Goal: Find specific page/section

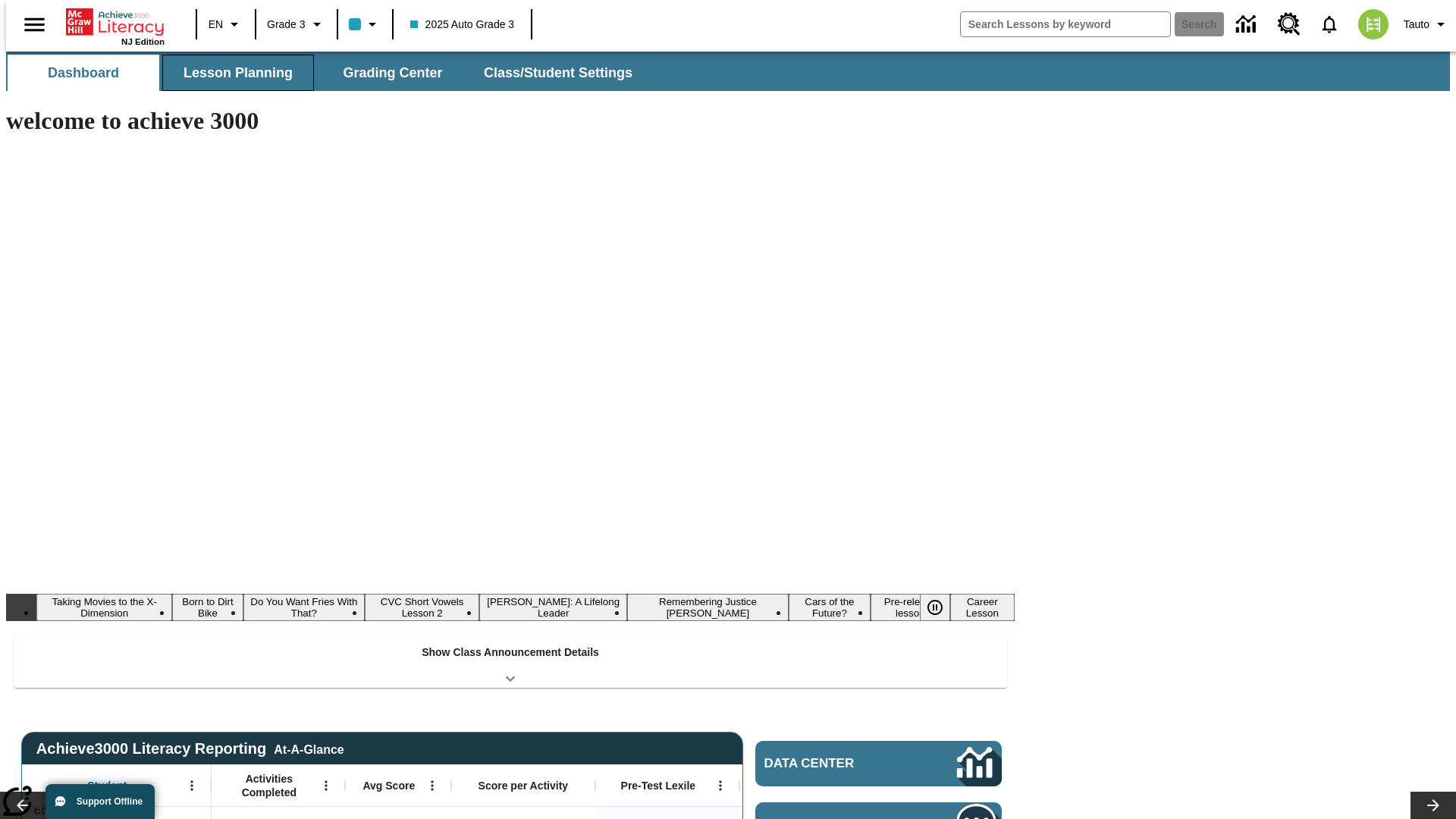
click at [232, 72] on button "Lesson Planning" at bounding box center [238, 73] width 151 height 37
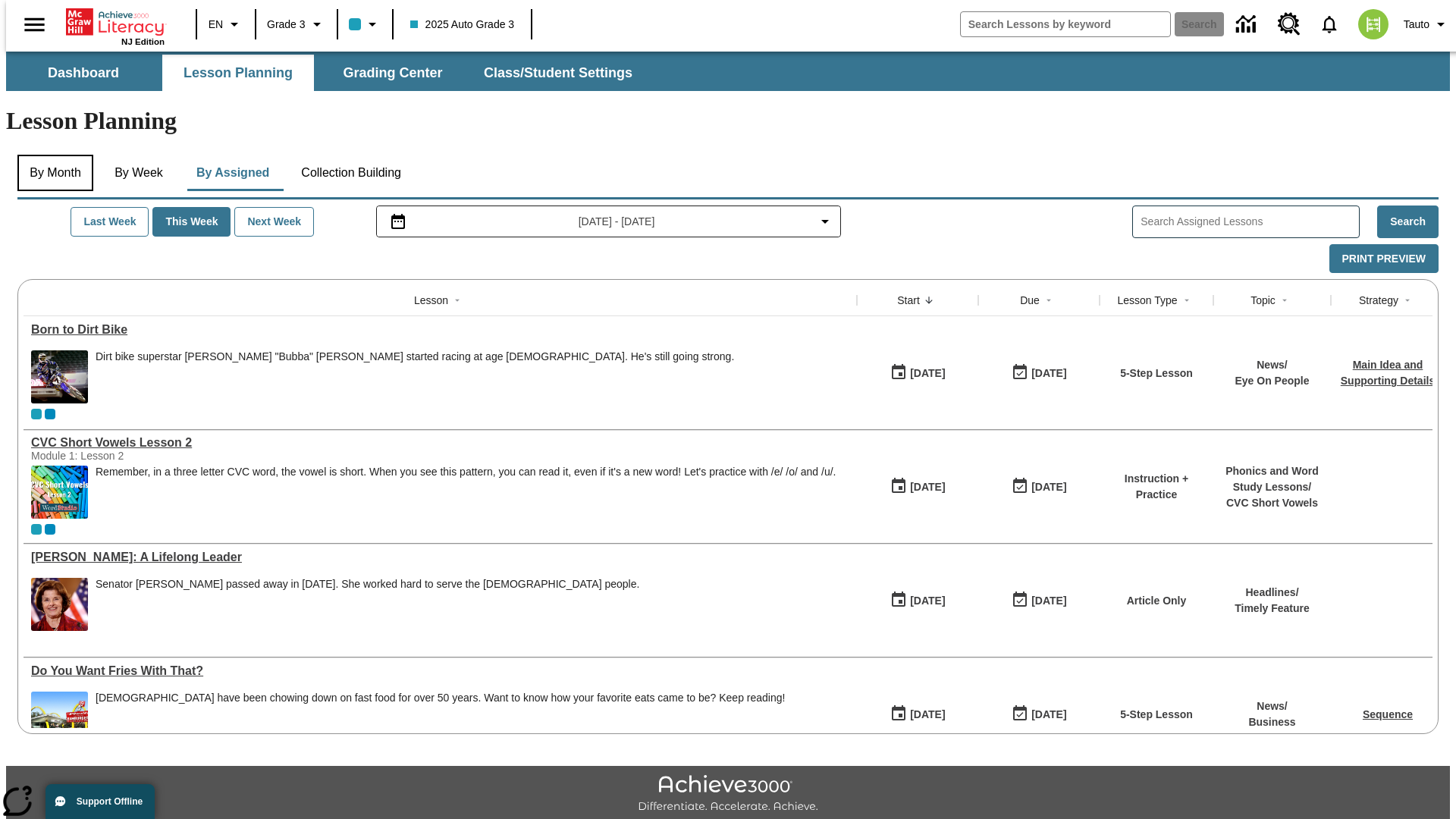
click at [51, 155] on button "By Month" at bounding box center [55, 173] width 76 height 37
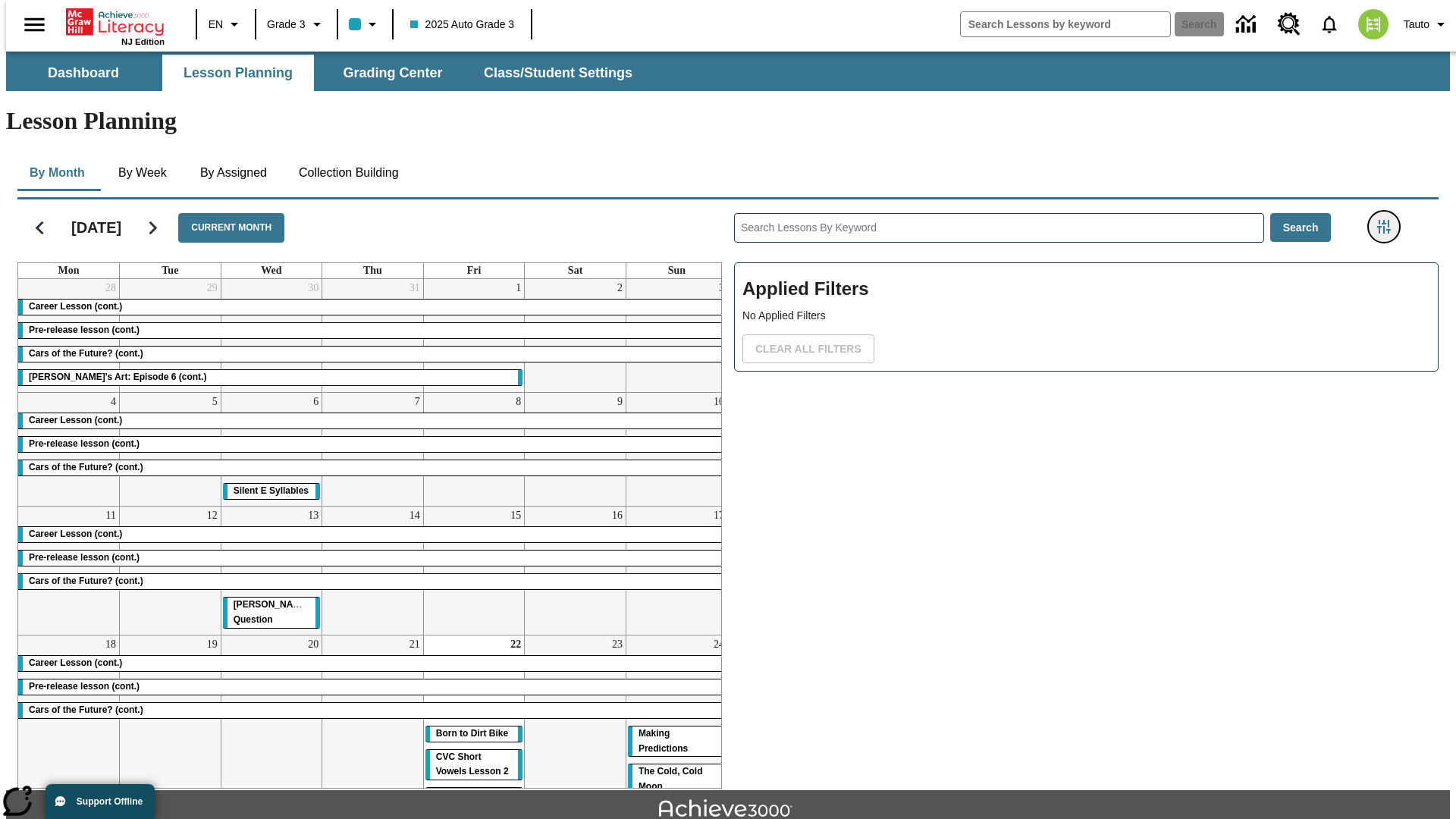
click at [1388, 220] on icon "Filters Side menu" at bounding box center [1384, 226] width 14 height 14
